Goal: Task Accomplishment & Management: Use online tool/utility

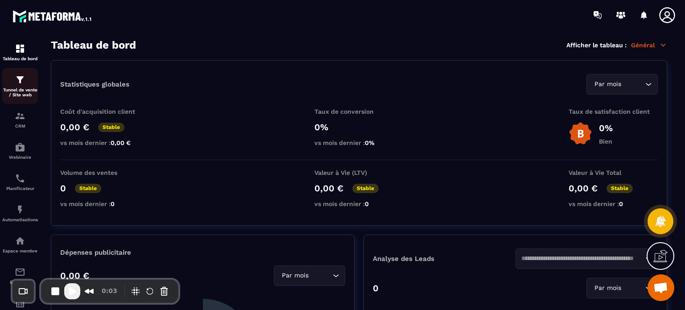
click at [30, 87] on div "Tunnel de vente / Site web" at bounding box center [20, 86] width 36 height 23
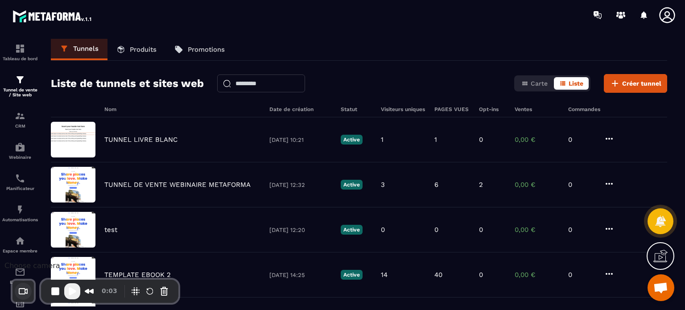
click at [23, 295] on button "Choose camera" at bounding box center [23, 291] width 17 height 17
click at [76, 269] on span "Avatar" at bounding box center [66, 266] width 23 height 8
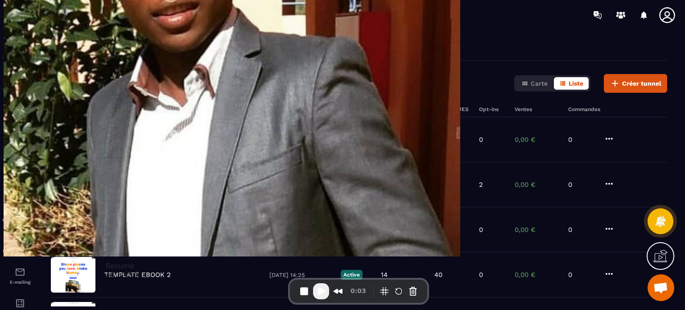
click at [316, 291] on span "Play Recording" at bounding box center [321, 291] width 11 height 11
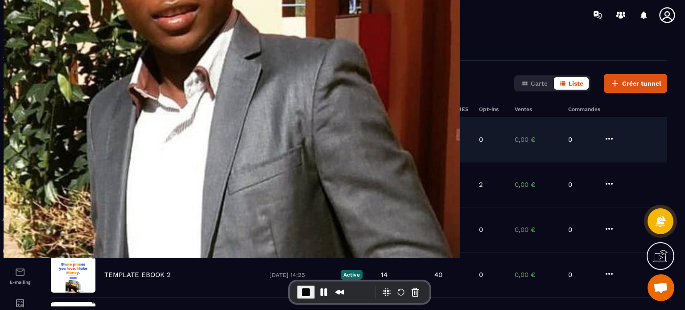
click at [166, 141] on p "TUNNEL LIVRE BLANC" at bounding box center [140, 140] width 73 height 8
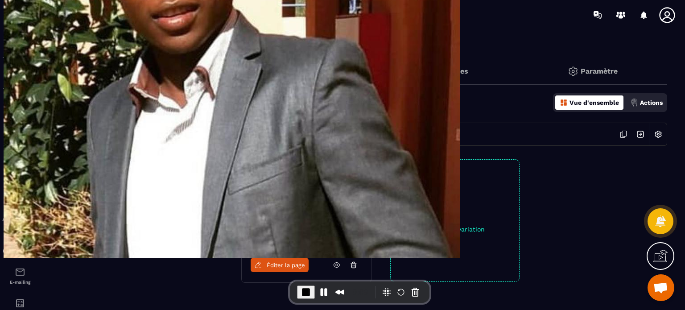
click at [289, 267] on span "Éditer la page" at bounding box center [286, 265] width 38 height 7
